Goal: Transaction & Acquisition: Obtain resource

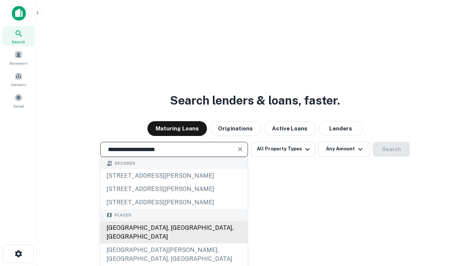
click at [174, 244] on div "[GEOGRAPHIC_DATA], [GEOGRAPHIC_DATA], [GEOGRAPHIC_DATA]" at bounding box center [174, 232] width 147 height 22
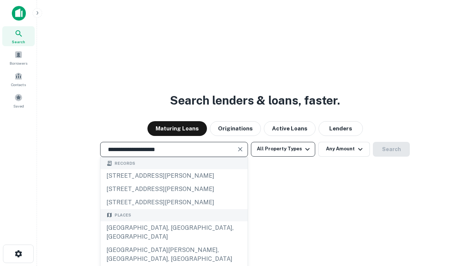
type input "**********"
click at [283, 149] on button "All Property Types" at bounding box center [283, 149] width 64 height 15
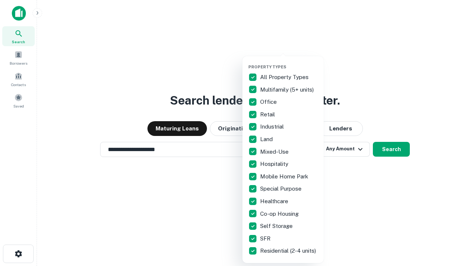
click at [289, 62] on button "button" at bounding box center [288, 62] width 81 height 0
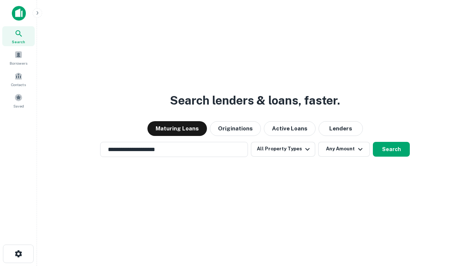
scroll to position [11, 0]
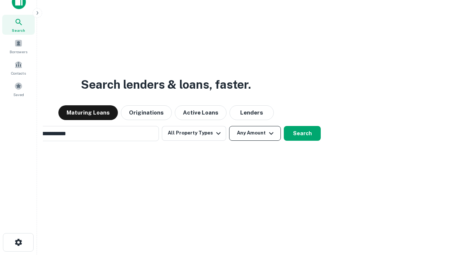
click at [229, 126] on button "Any Amount" at bounding box center [255, 133] width 52 height 15
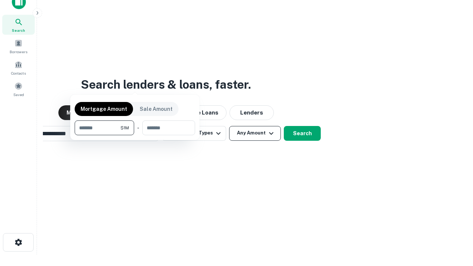
scroll to position [12, 0]
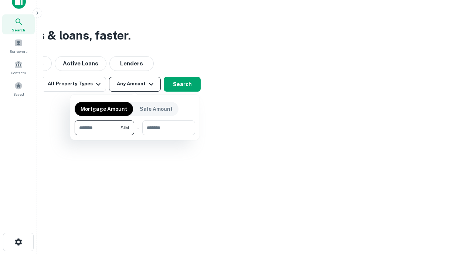
type input "*******"
click at [135, 135] on button "button" at bounding box center [135, 135] width 121 height 0
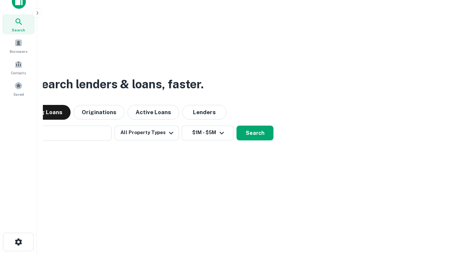
scroll to position [11, 0]
click at [237, 126] on button "Search" at bounding box center [255, 133] width 37 height 15
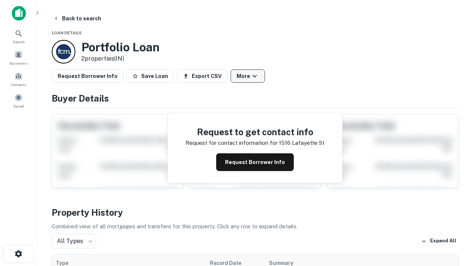
click at [248, 76] on button "More" at bounding box center [248, 75] width 34 height 13
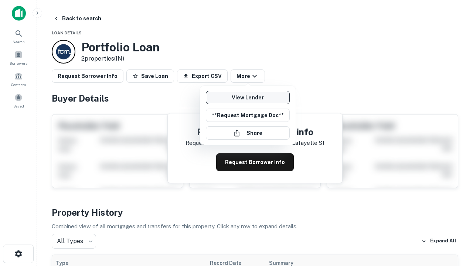
click at [248, 98] on link "View Lender" at bounding box center [248, 97] width 84 height 13
